Goal: Check status: Check status

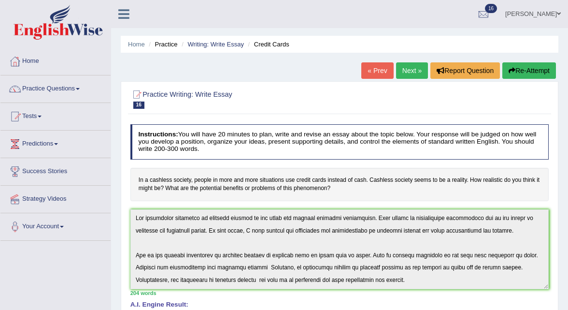
scroll to position [102, 0]
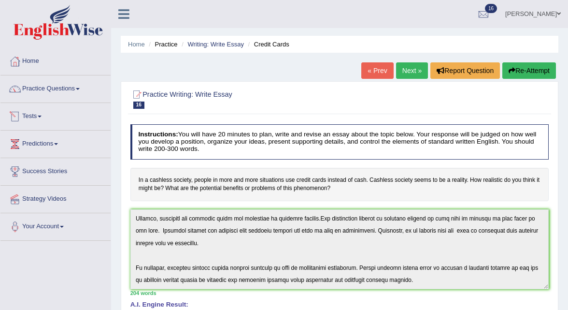
click at [41, 117] on link "Tests" at bounding box center [55, 115] width 110 height 24
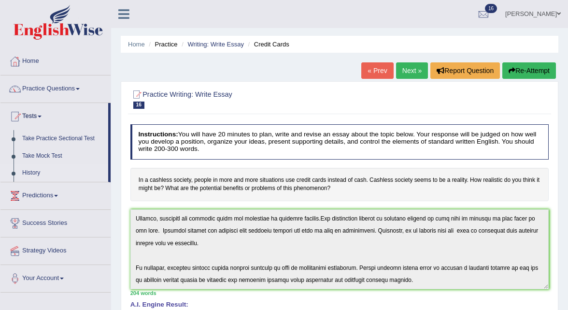
click at [36, 176] on link "History" at bounding box center [63, 172] width 90 height 17
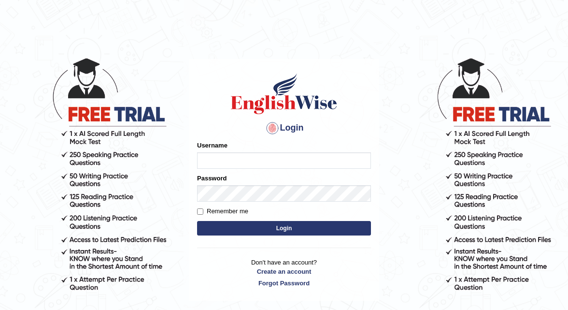
type input "shanti"
click at [265, 228] on button "Login" at bounding box center [284, 228] width 174 height 15
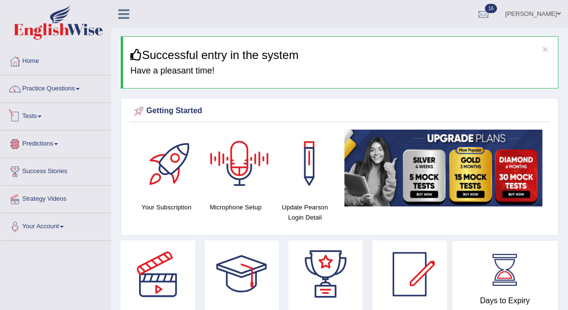
click at [33, 116] on link "Tests" at bounding box center [55, 115] width 110 height 24
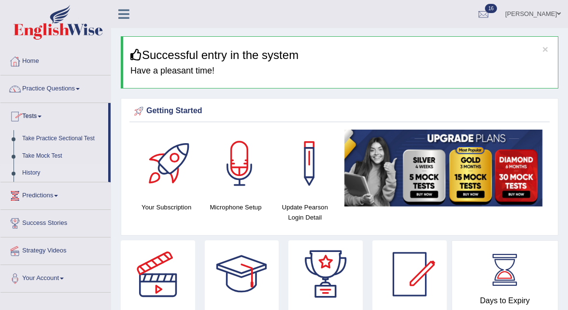
click at [29, 174] on link "History" at bounding box center [63, 172] width 90 height 17
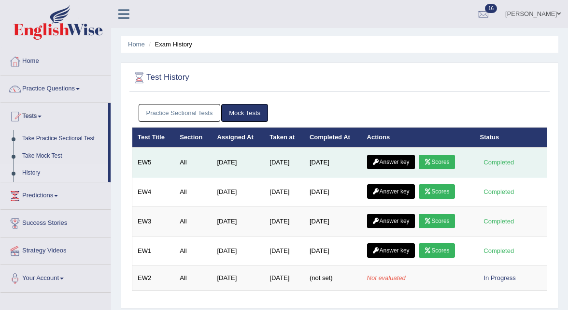
click at [401, 163] on link "Answer key" at bounding box center [391, 162] width 48 height 15
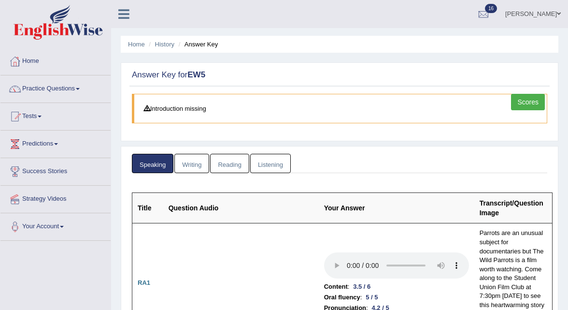
click at [183, 165] on link "Writing" at bounding box center [191, 164] width 35 height 20
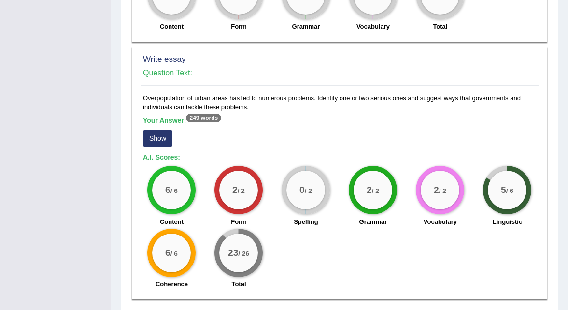
scroll to position [775, 0]
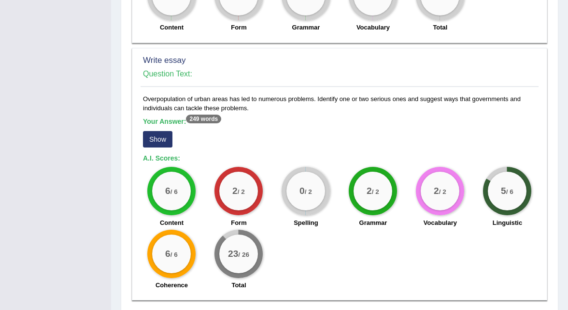
click at [157, 131] on button "Show" at bounding box center [157, 139] width 29 height 16
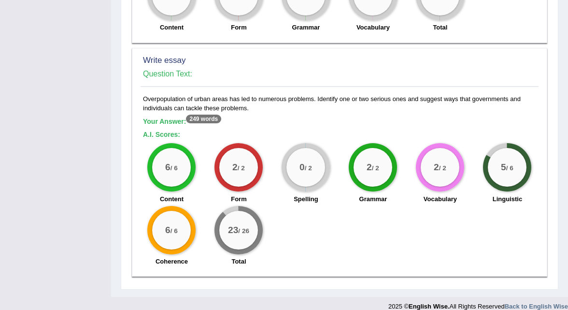
scroll to position [768, 0]
